Goal: Find specific page/section: Find specific page/section

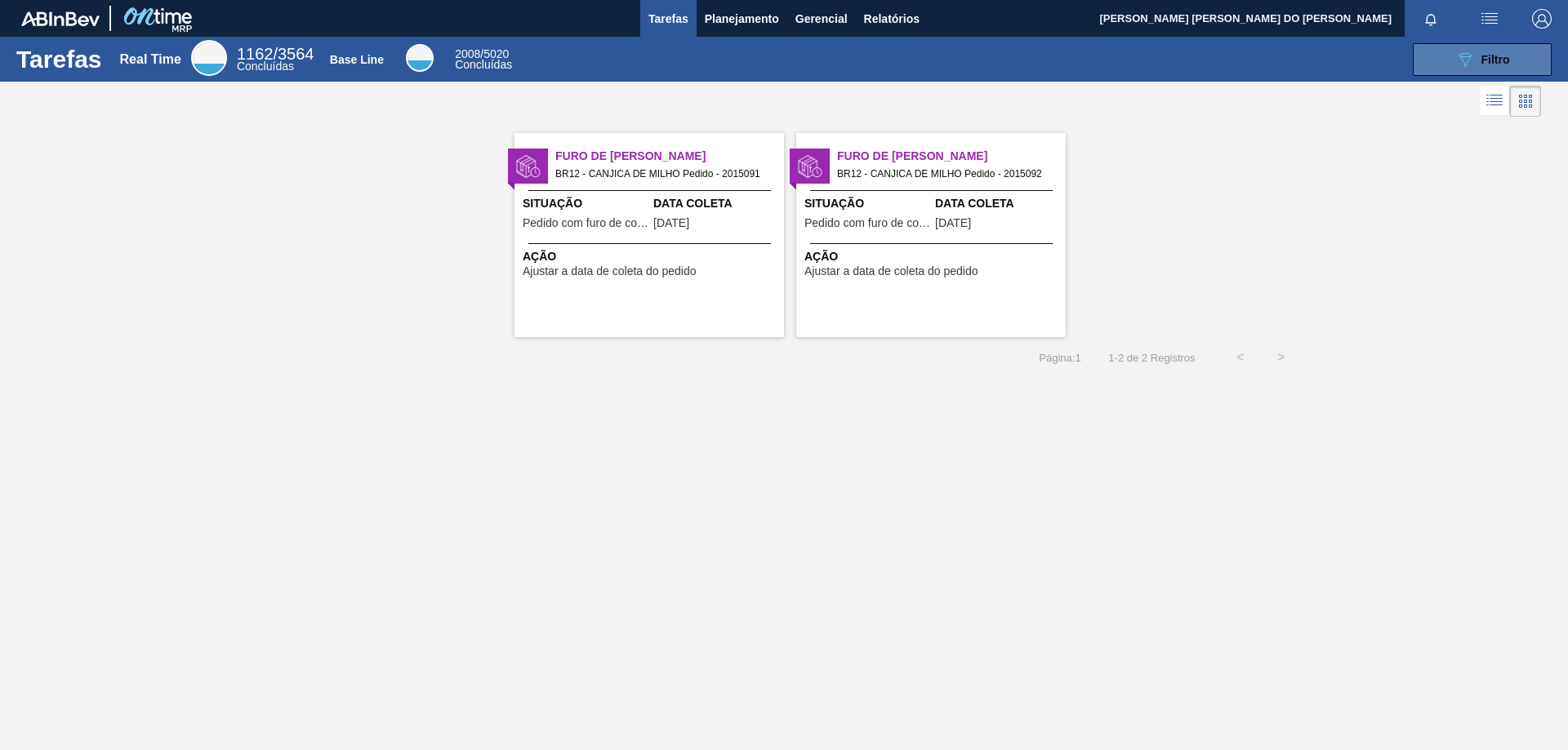
click at [1463, 56] on icon at bounding box center [1466, 60] width 12 height 14
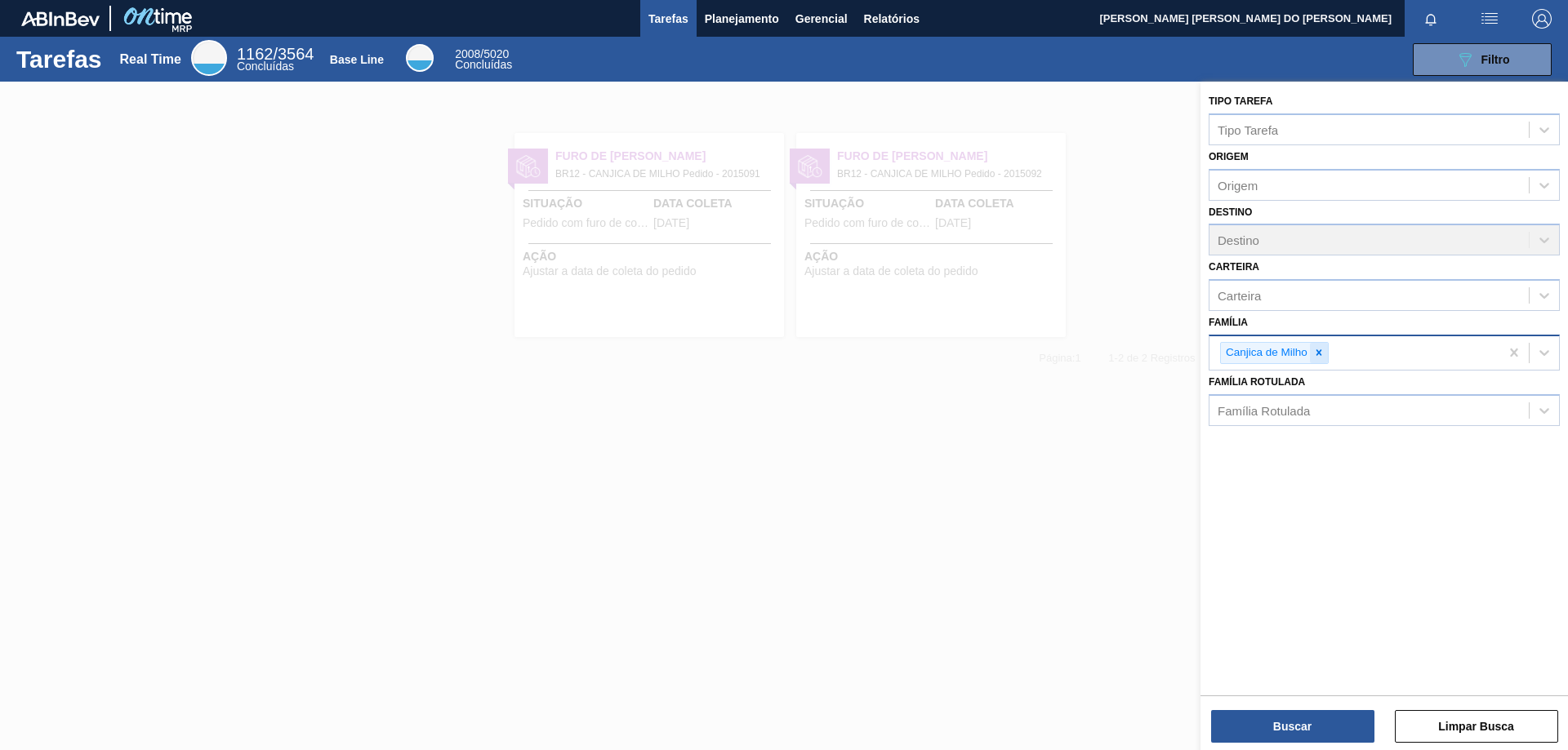
click at [1322, 358] on icon at bounding box center [1318, 353] width 11 height 11
click at [1266, 349] on div "Família" at bounding box center [1369, 350] width 320 height 24
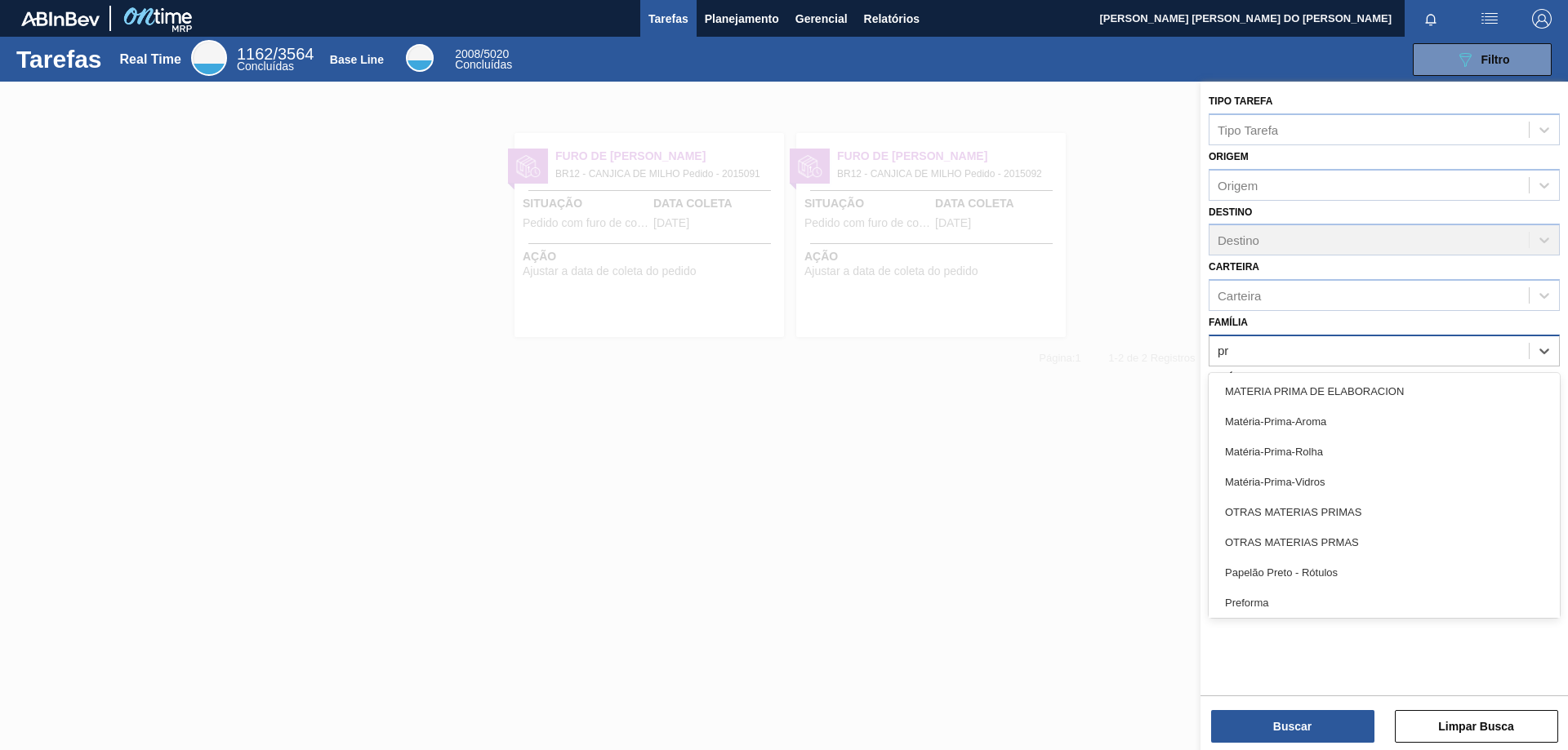
type input "pre"
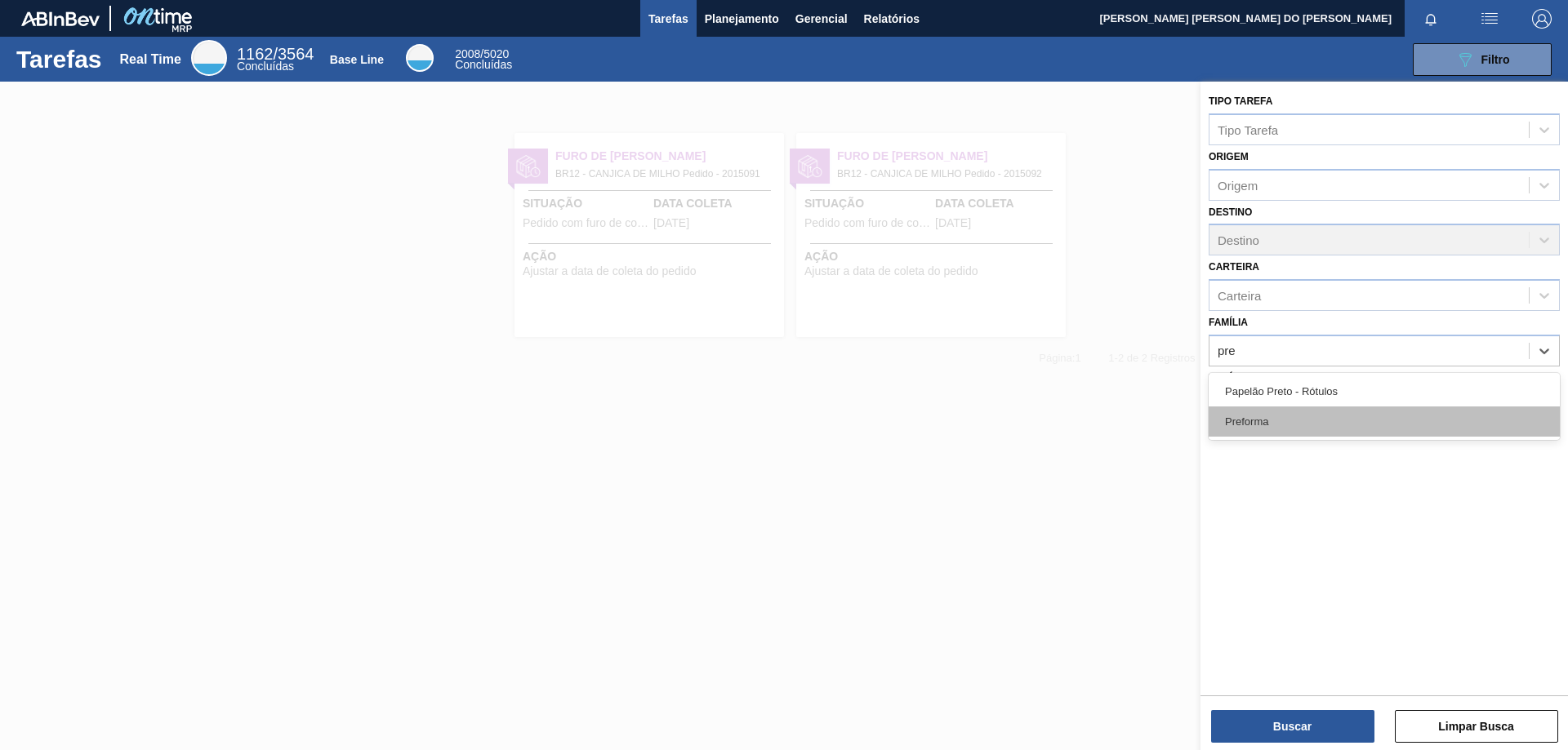
click at [1249, 418] on div "Preforma" at bounding box center [1384, 422] width 351 height 31
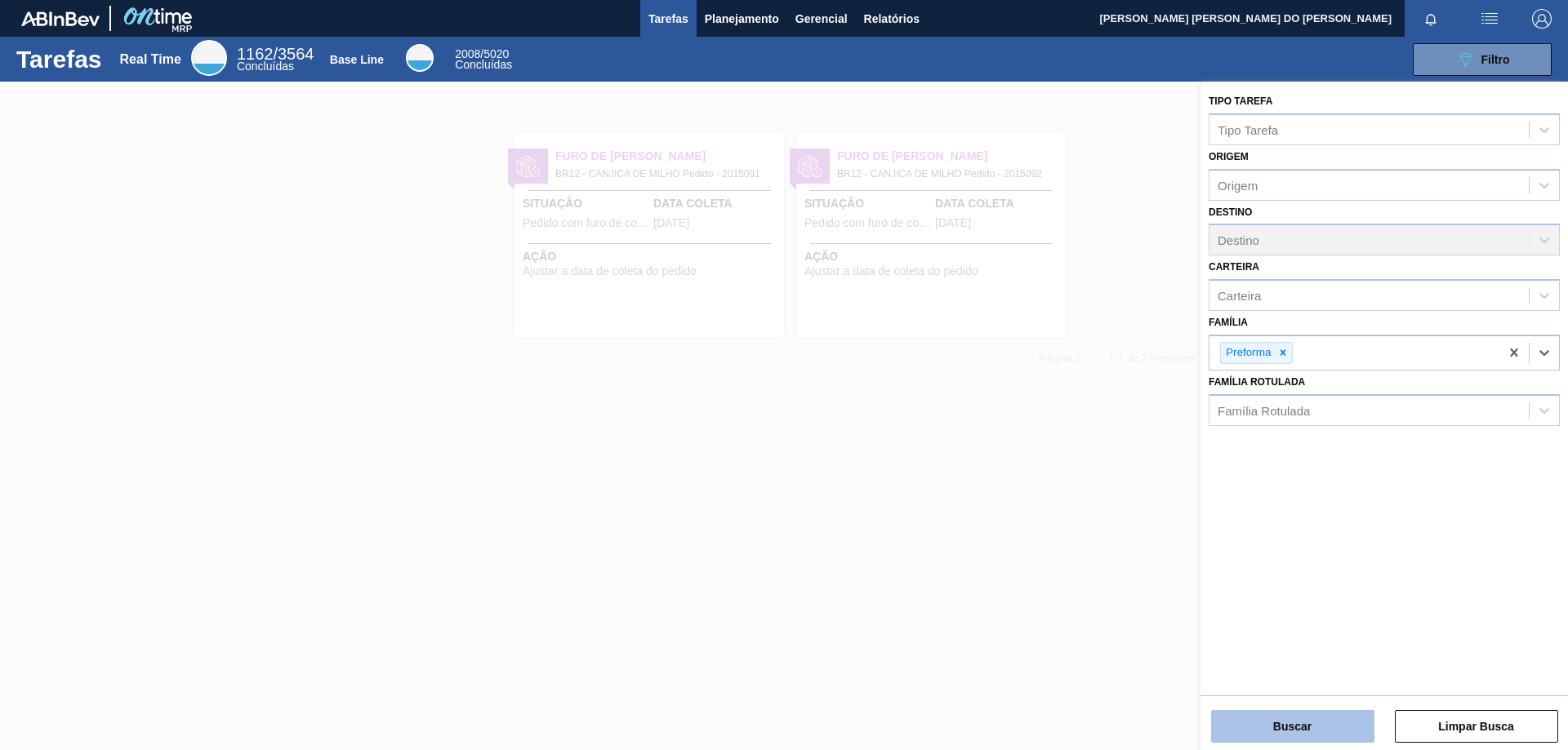
click at [1290, 733] on button "Buscar" at bounding box center [1293, 726] width 164 height 32
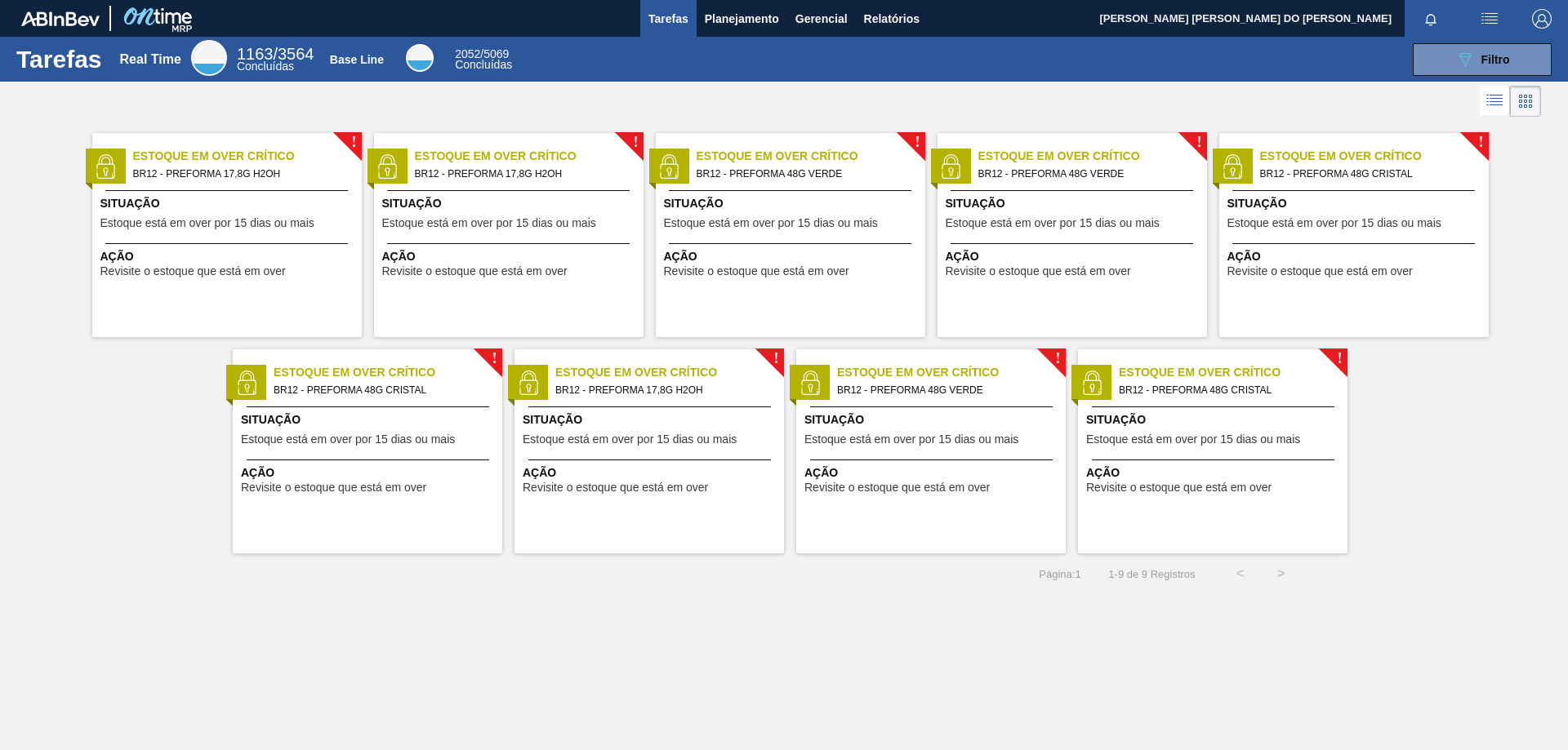
click at [670, 386] on span "BR12 - PREFORMA 17,8G H2OH" at bounding box center [663, 390] width 215 height 18
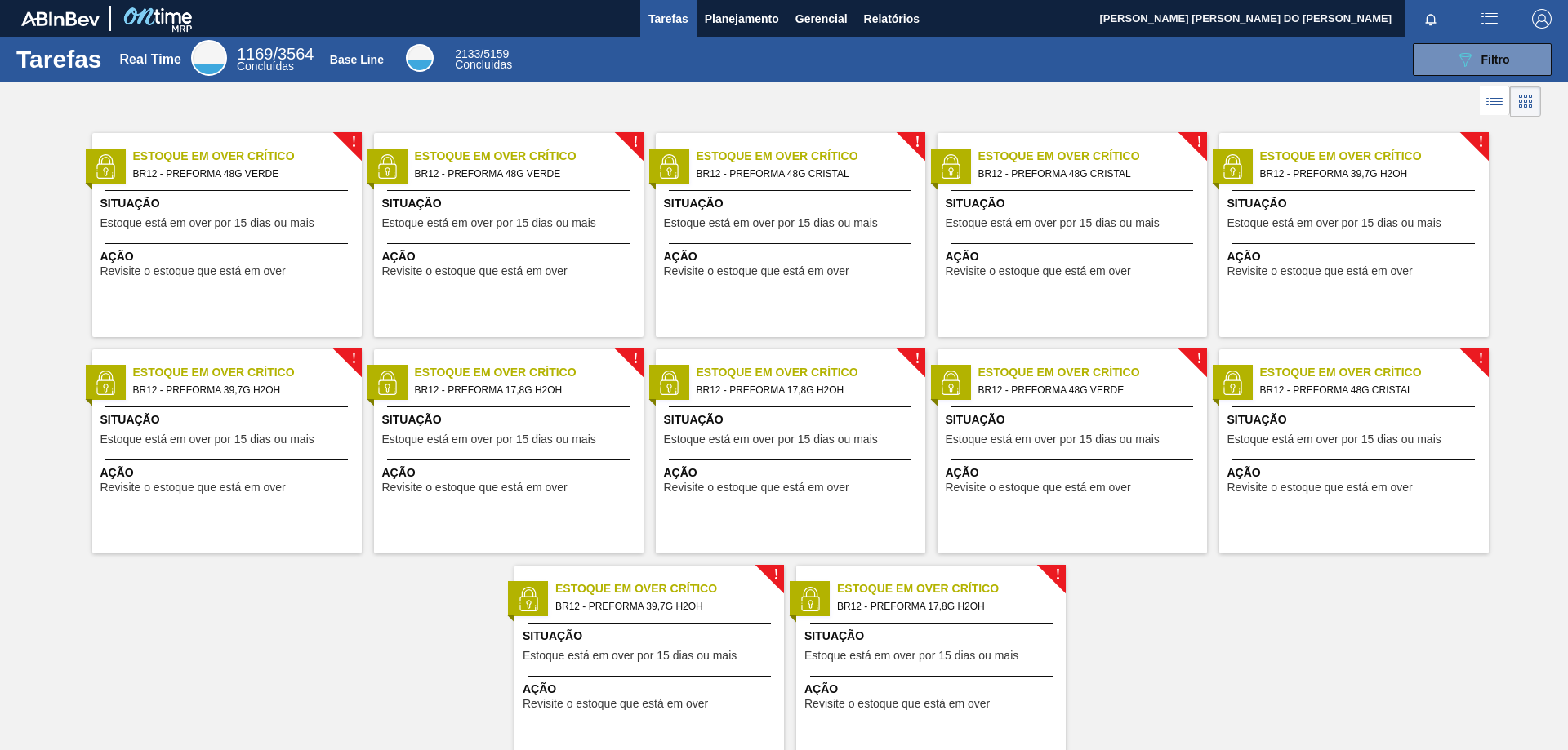
click at [475, 445] on span "Estoque está em over por 15 dias ou mais" at bounding box center [489, 439] width 214 height 12
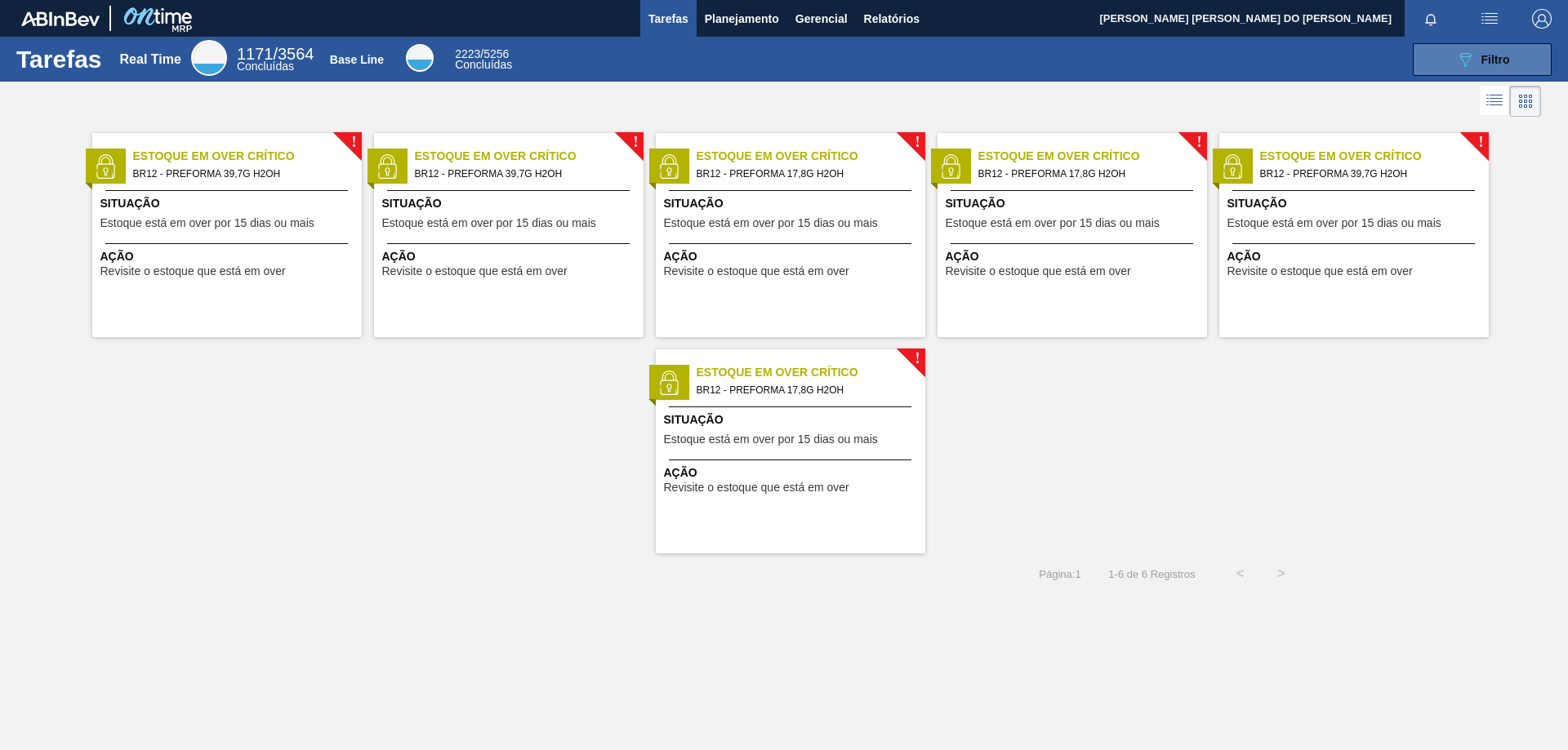
click at [1511, 60] on button "089F7B8B-B2A5-4AFE-B5C0-19BA573D28AC Filtro" at bounding box center [1482, 59] width 139 height 32
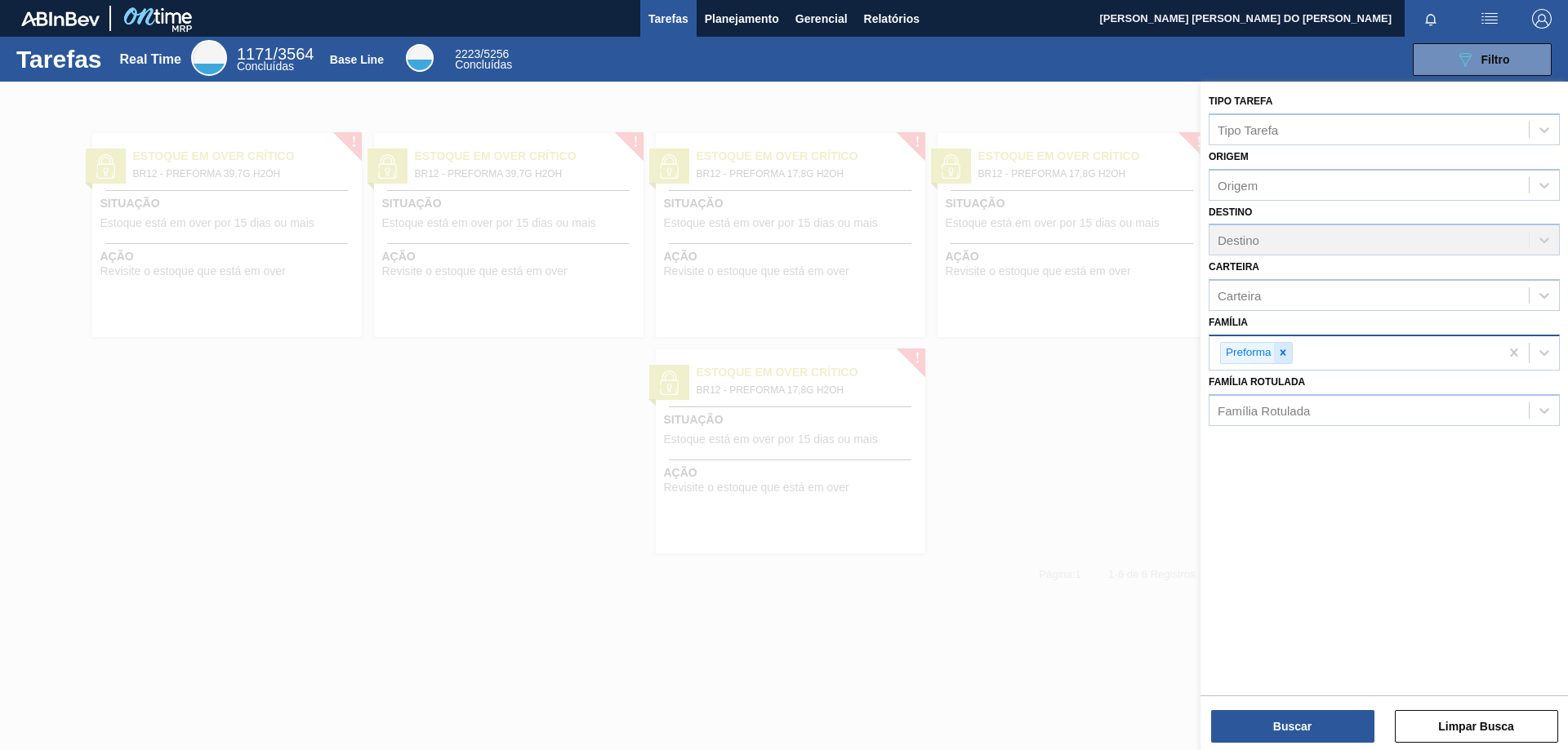
click at [1288, 354] on icon at bounding box center [1283, 353] width 11 height 11
type input "m"
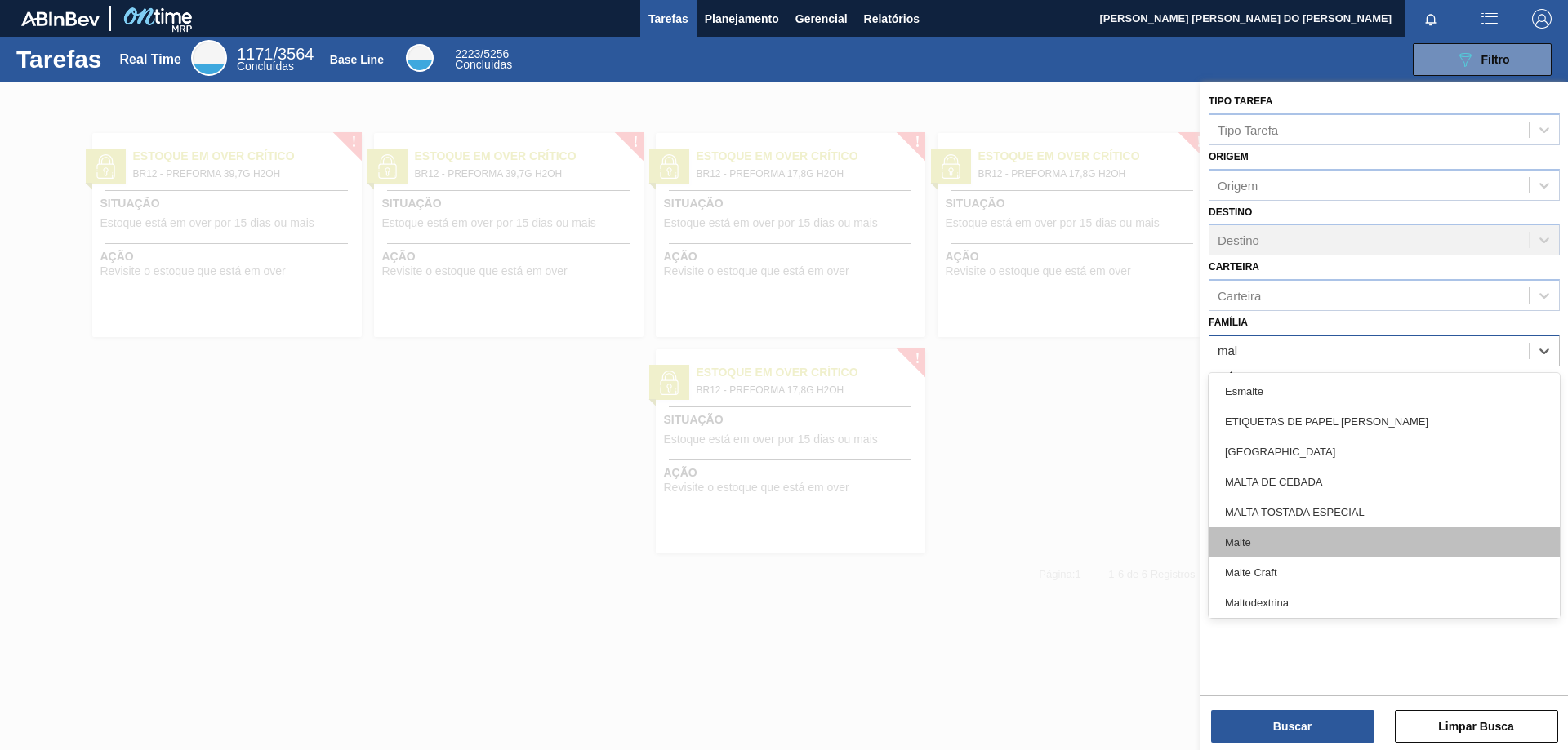
scroll to position [81, 0]
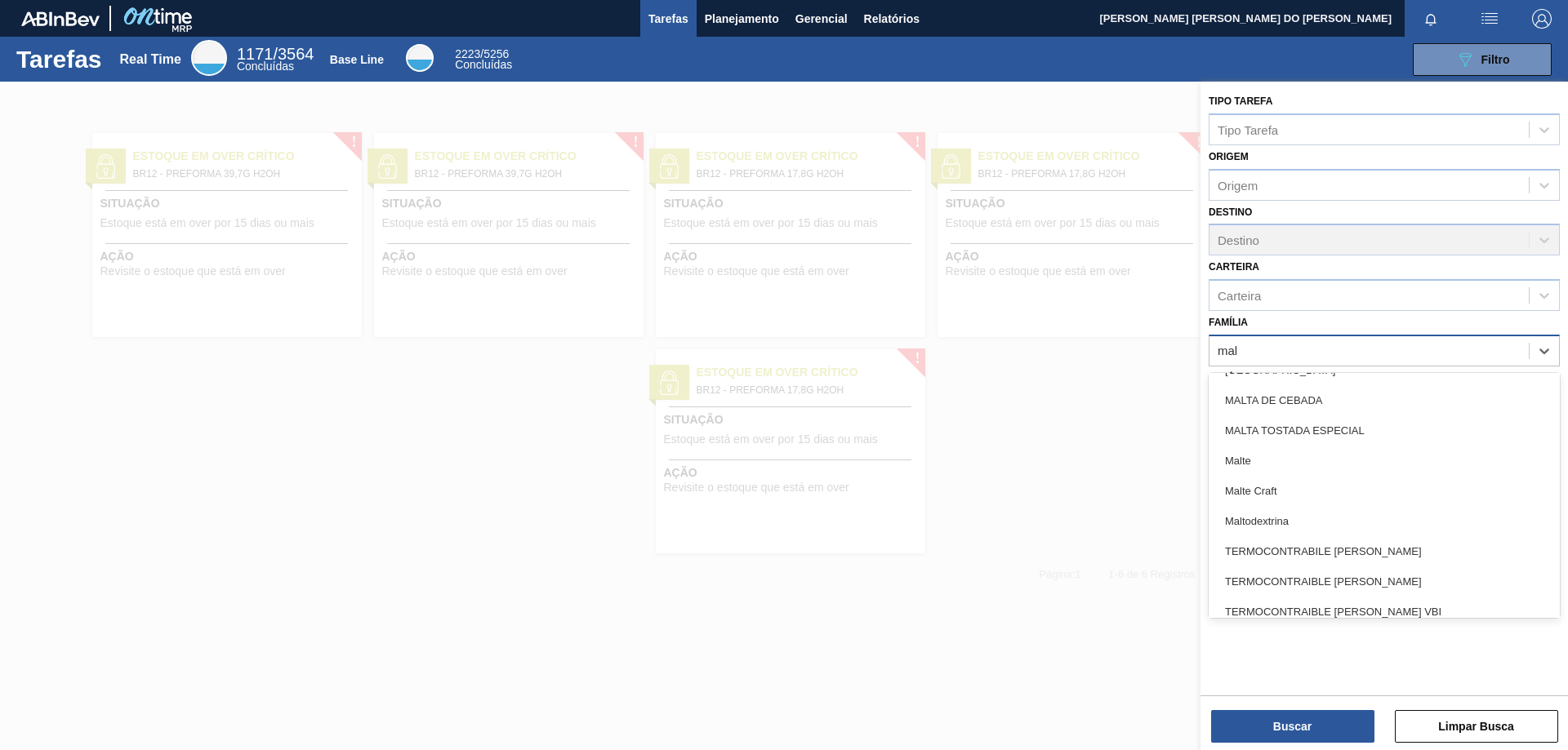
type input "mal"
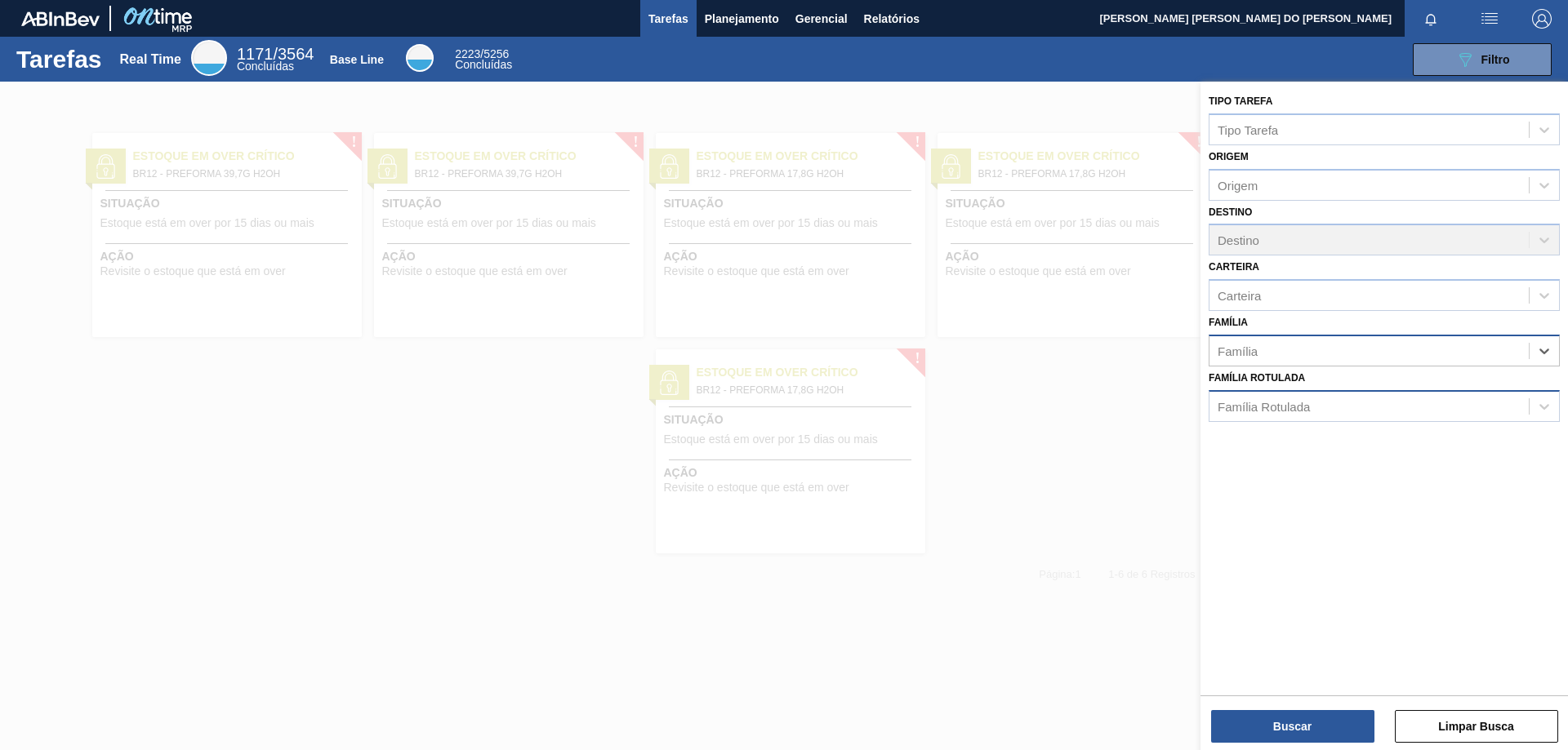
click at [1266, 417] on div "Família Rotulada" at bounding box center [1369, 406] width 320 height 24
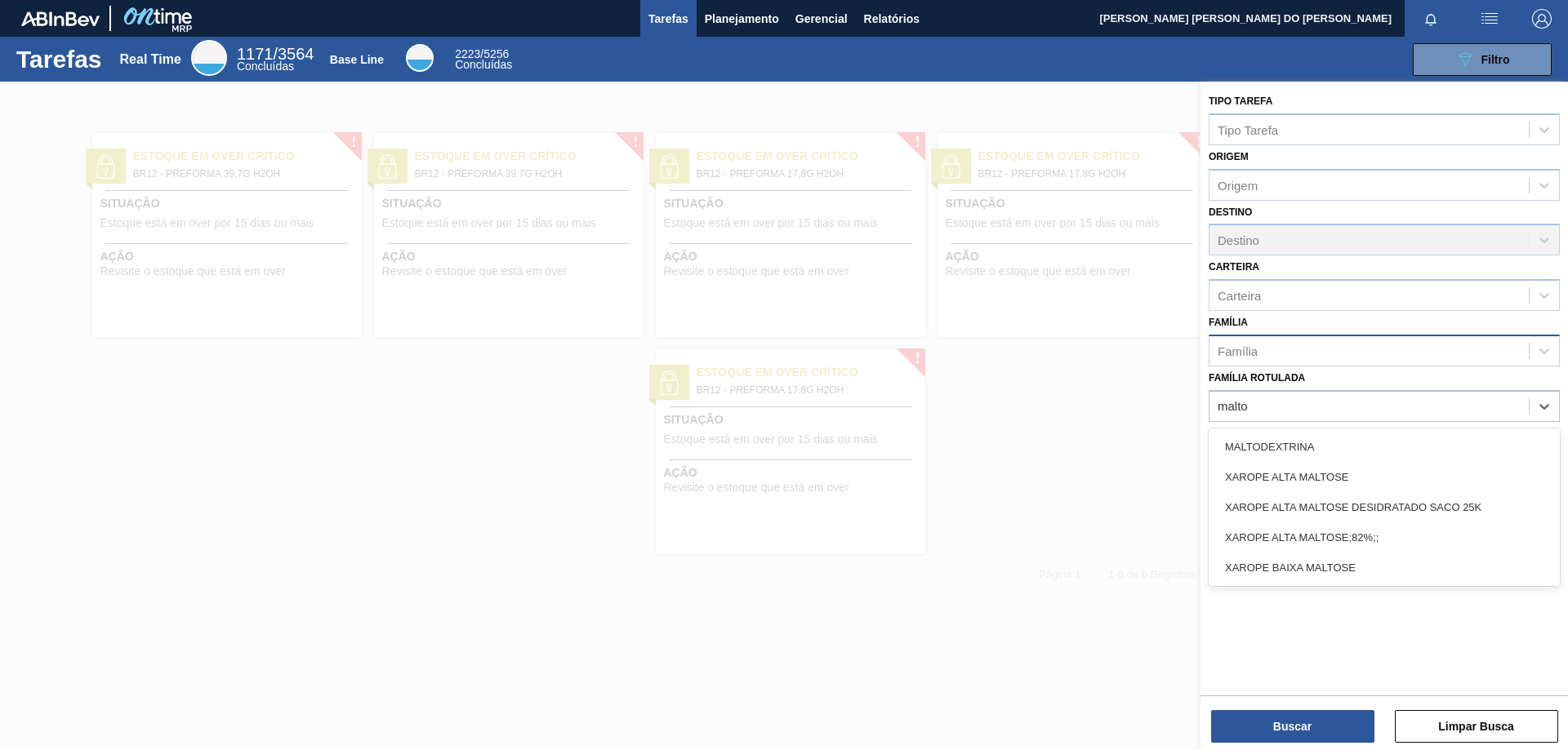
type Rotulada "malto"
click at [1263, 354] on div "Família" at bounding box center [1369, 350] width 320 height 24
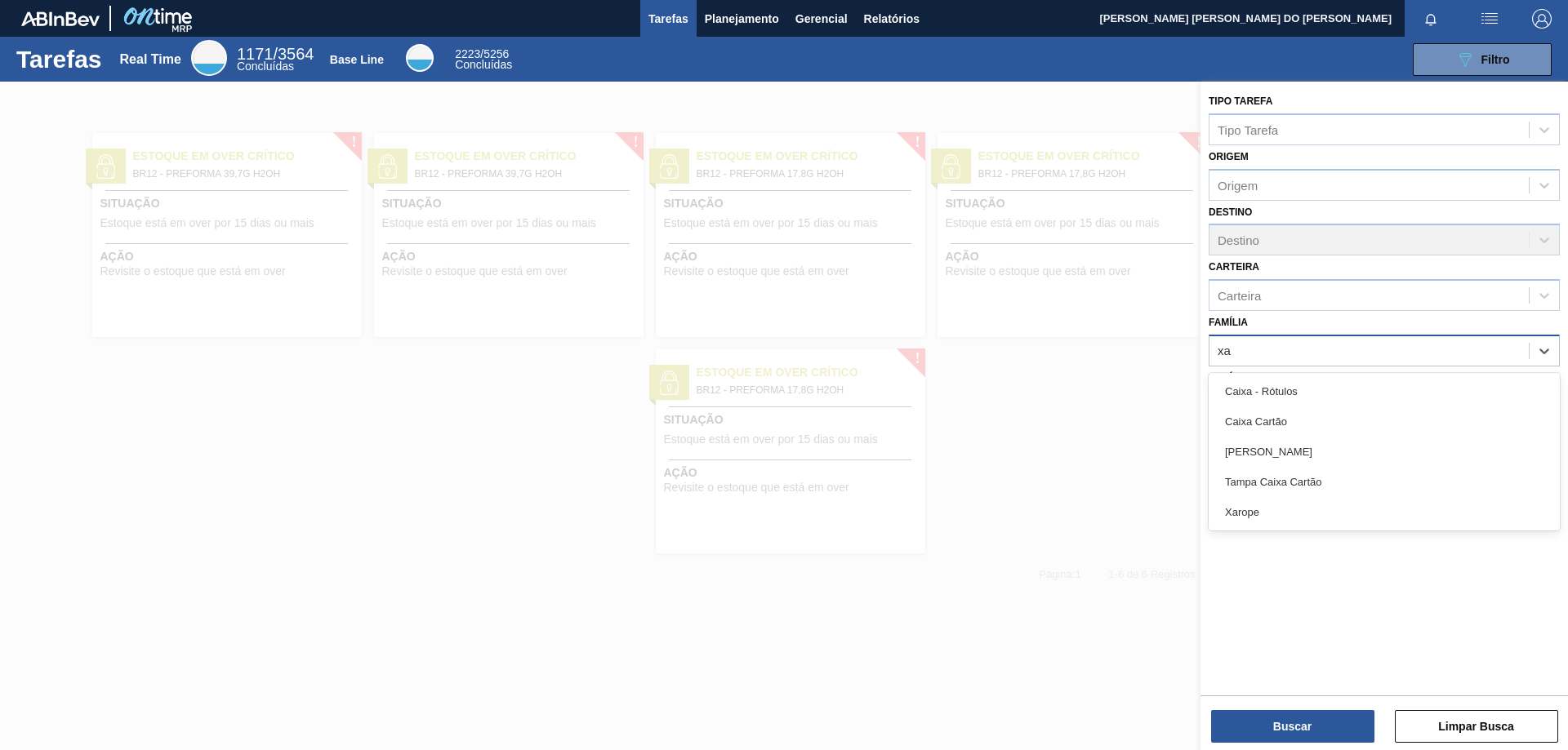
type input "x"
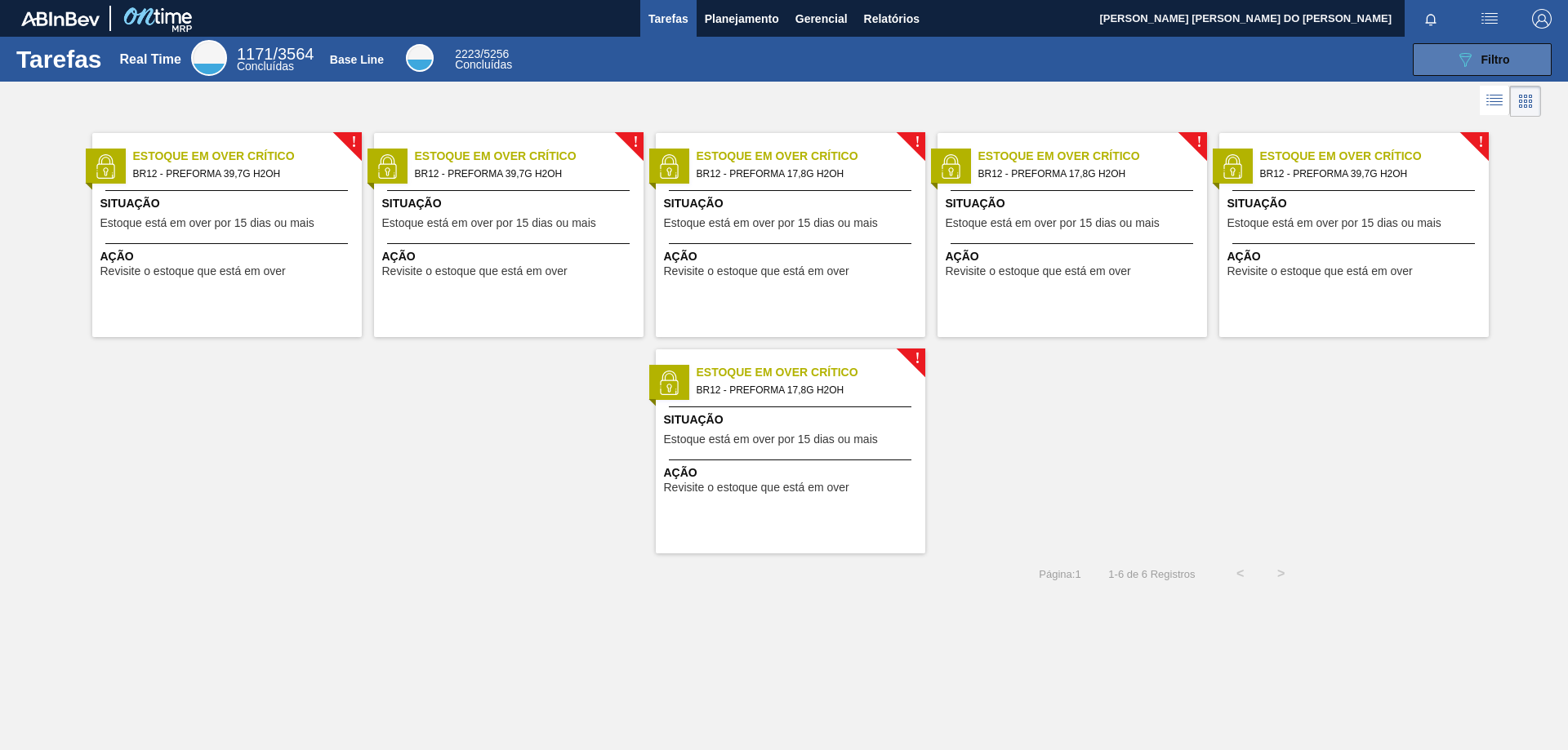
click at [1508, 65] on span "Filtro" at bounding box center [1495, 60] width 29 height 13
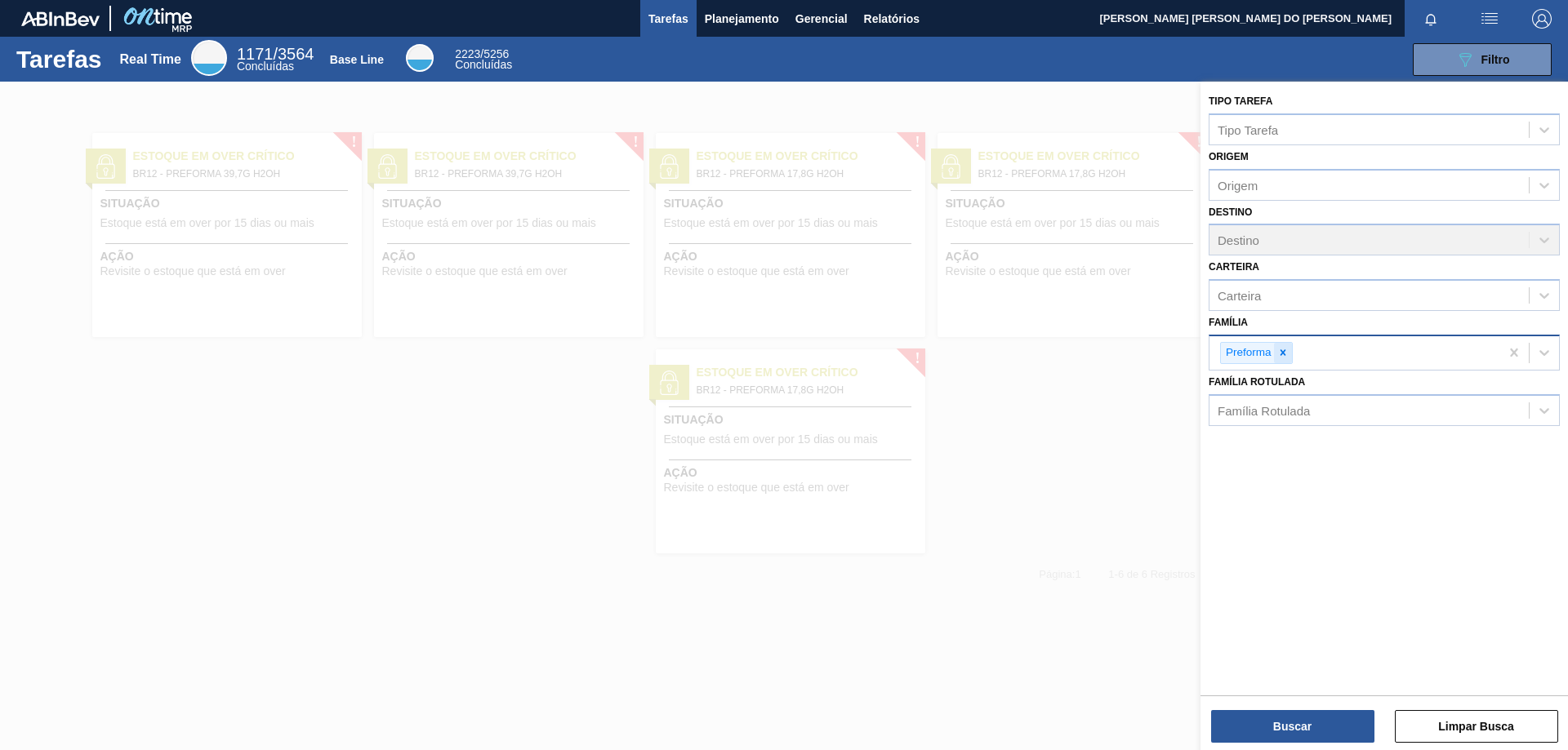
click at [1288, 354] on icon at bounding box center [1283, 353] width 11 height 11
click at [1276, 400] on div "Família Rotulada" at bounding box center [1263, 406] width 92 height 14
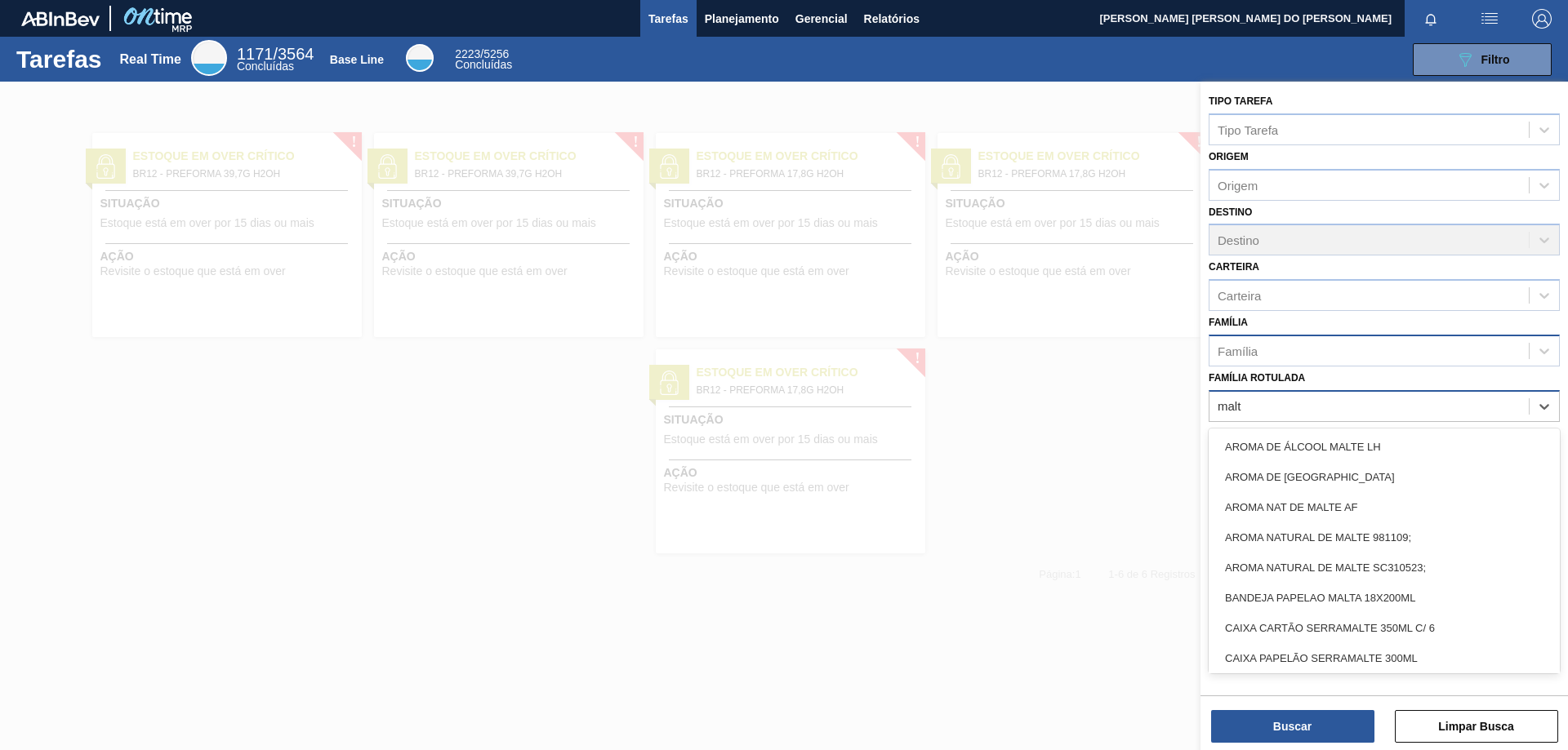
type Rotulada "malto"
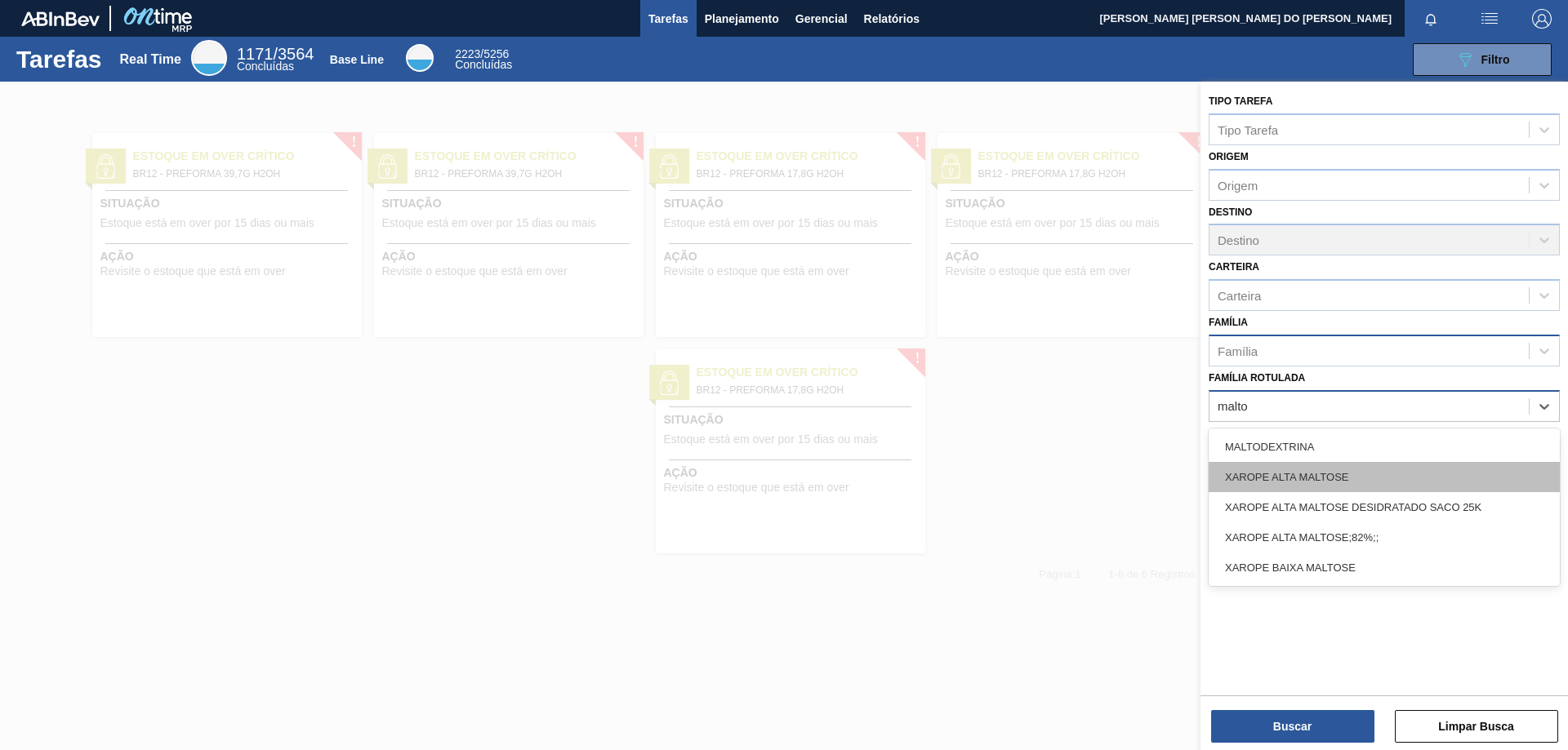
click at [1295, 471] on div "XAROPE ALTA MALTOSE" at bounding box center [1384, 477] width 351 height 31
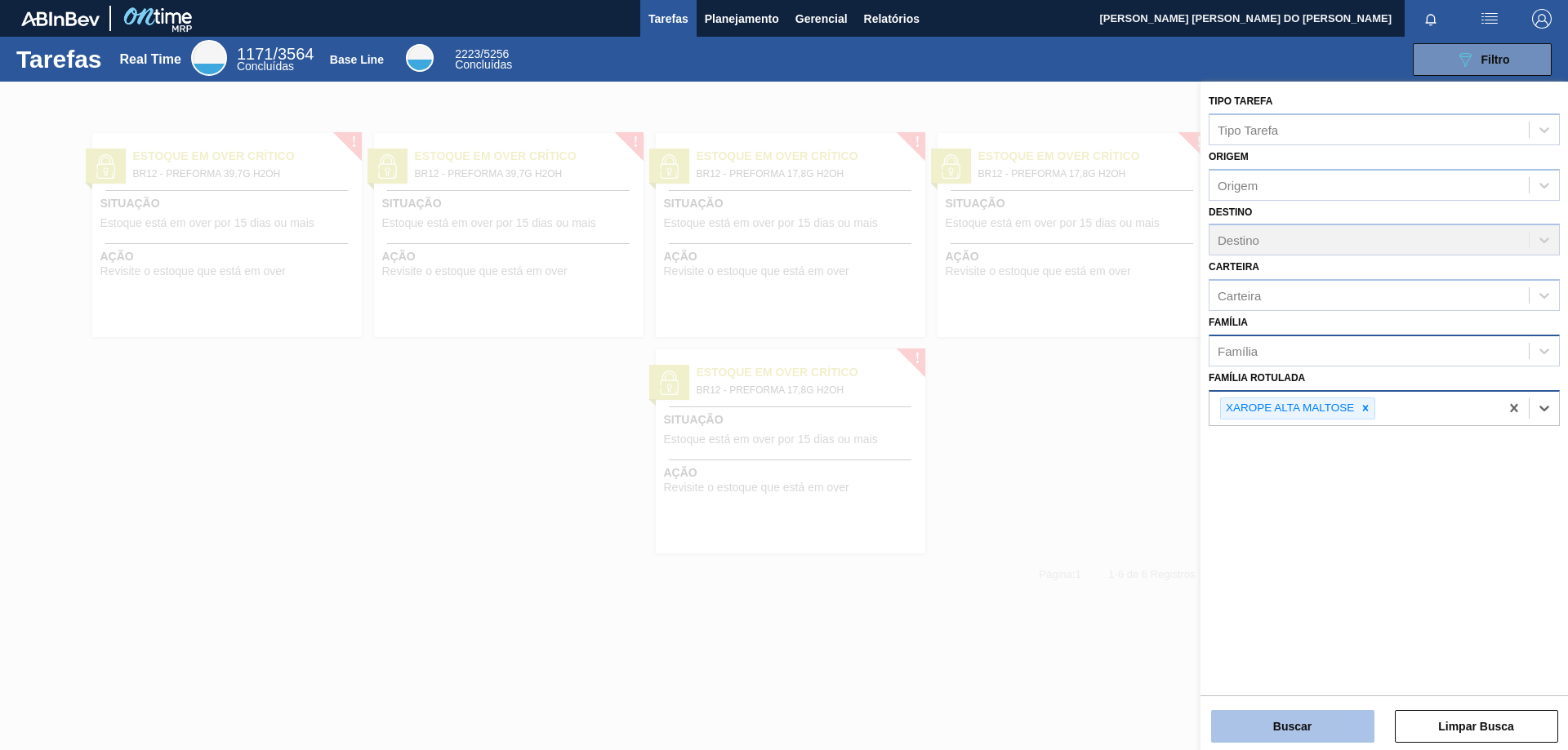
click at [1301, 725] on button "Buscar" at bounding box center [1293, 726] width 164 height 32
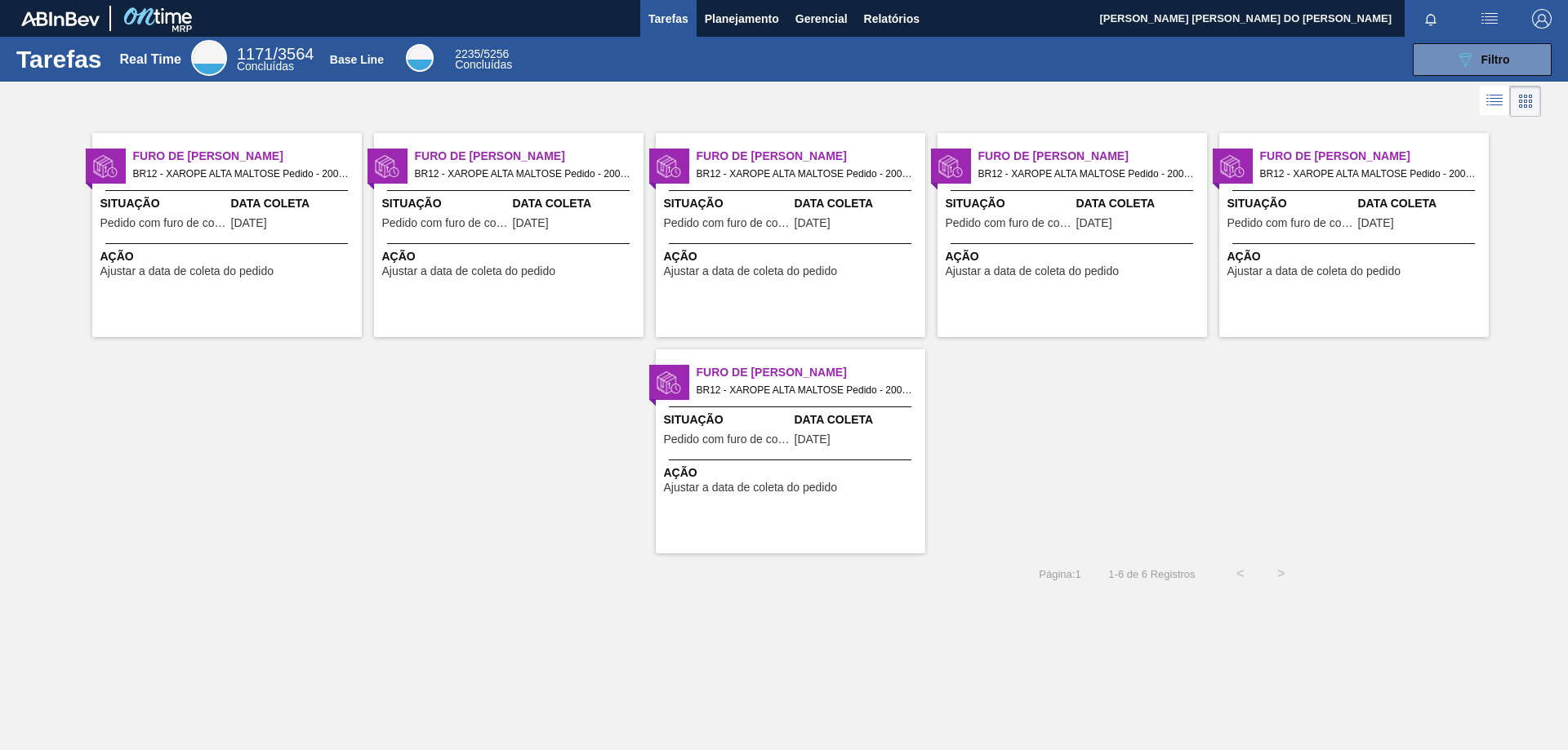
click at [811, 394] on span "BR12 - XAROPE ALTA MALTOSE Pedido - 2006452" at bounding box center [805, 390] width 215 height 18
